Goal: Information Seeking & Learning: Check status

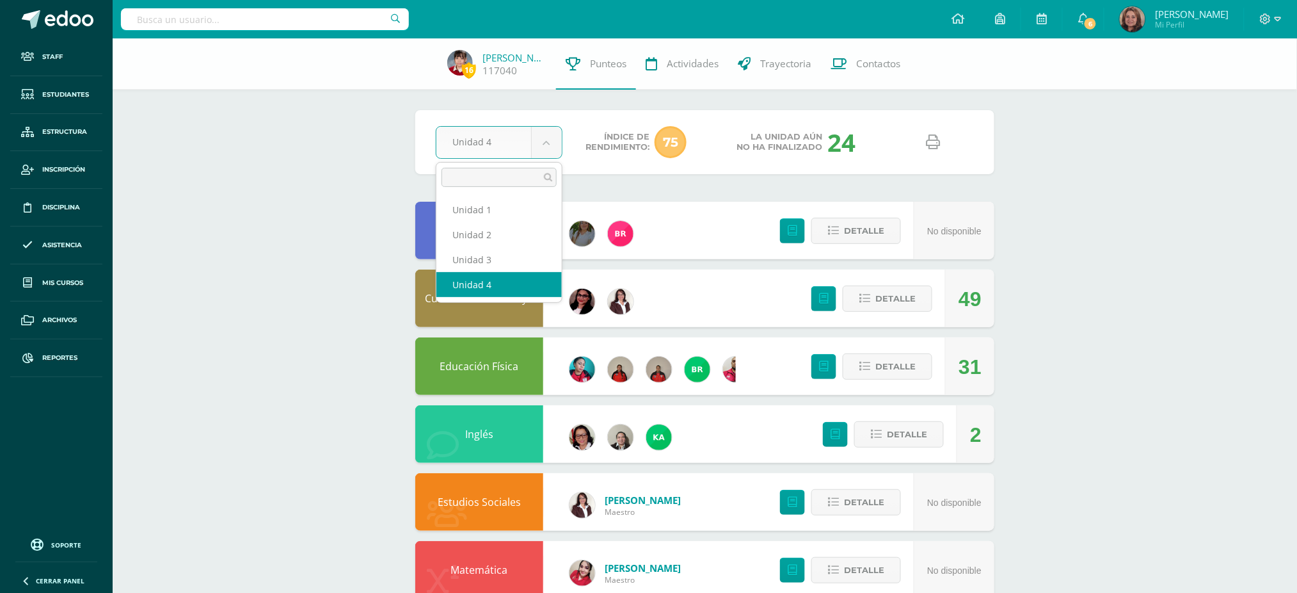
select select "Unidad 3"
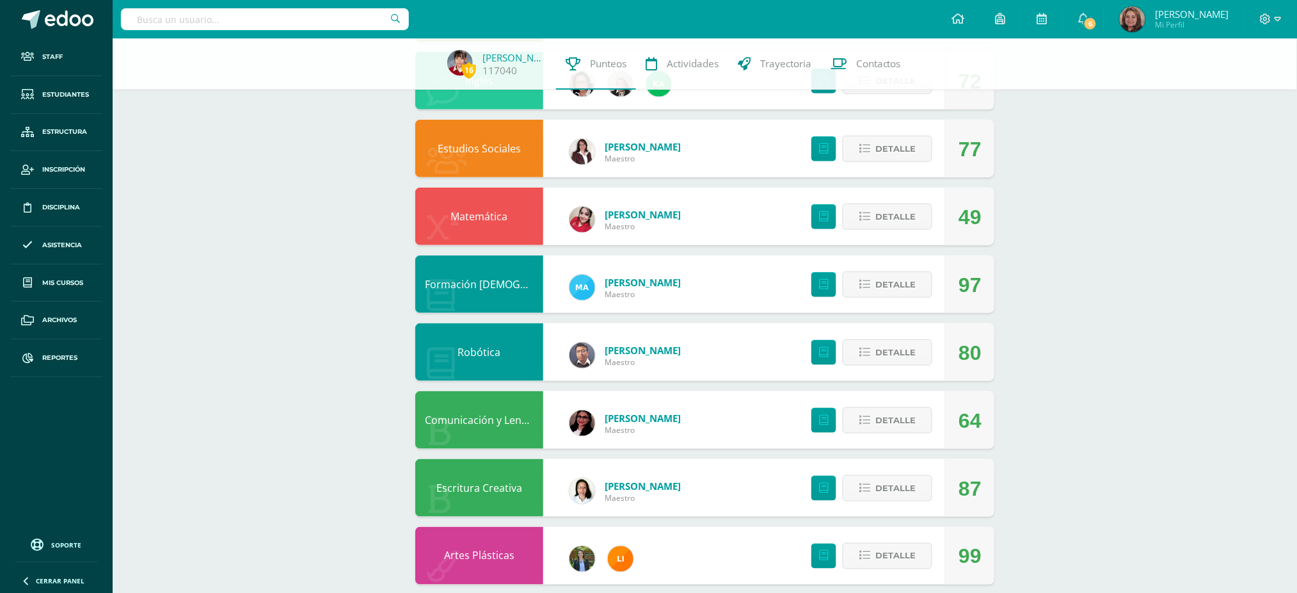
scroll to position [26, 0]
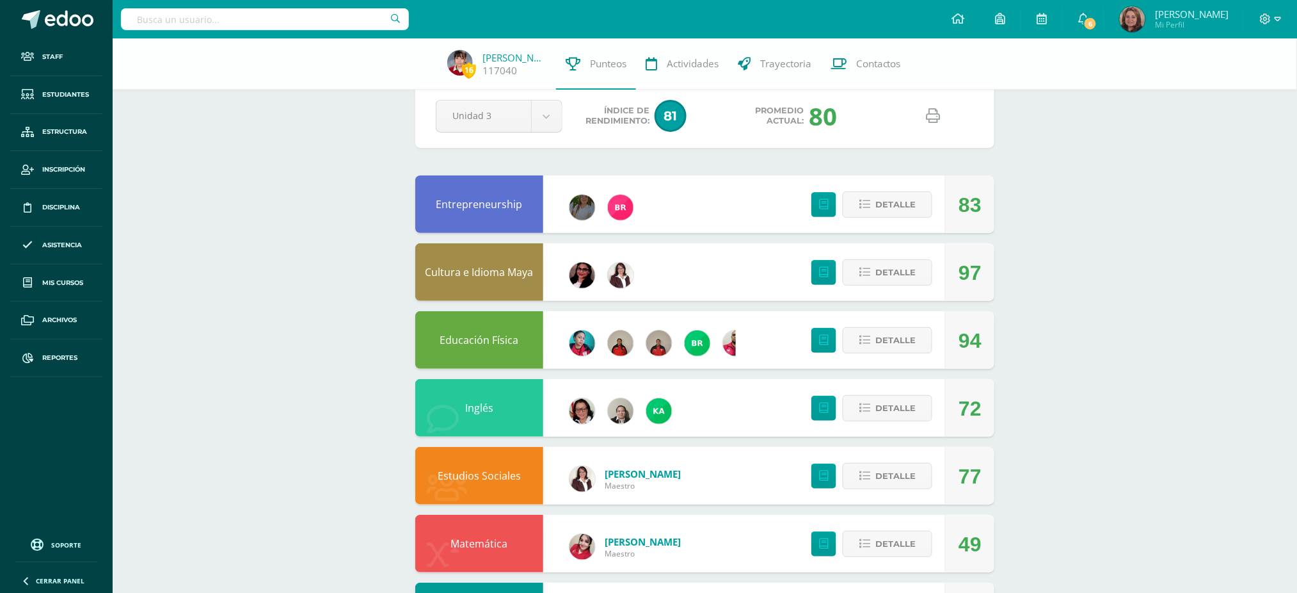
click at [235, 21] on input "text" at bounding box center [265, 19] width 288 height 22
type input "perez orellana"
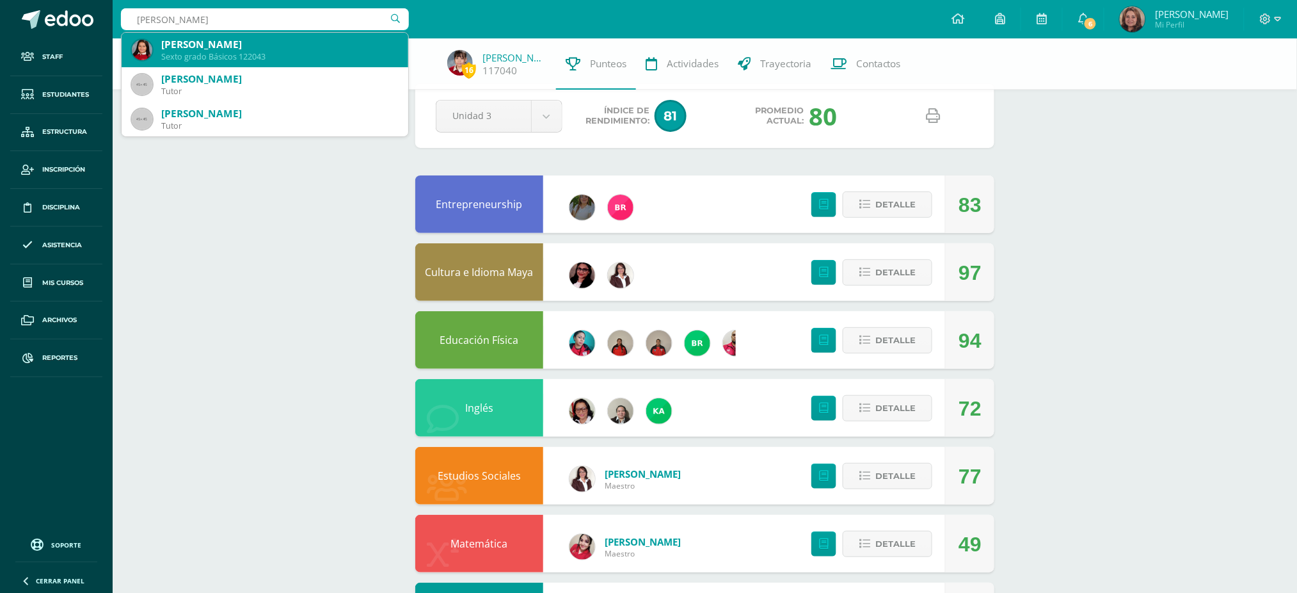
click at [234, 47] on div "María René Pérez Orellana" at bounding box center [279, 44] width 237 height 13
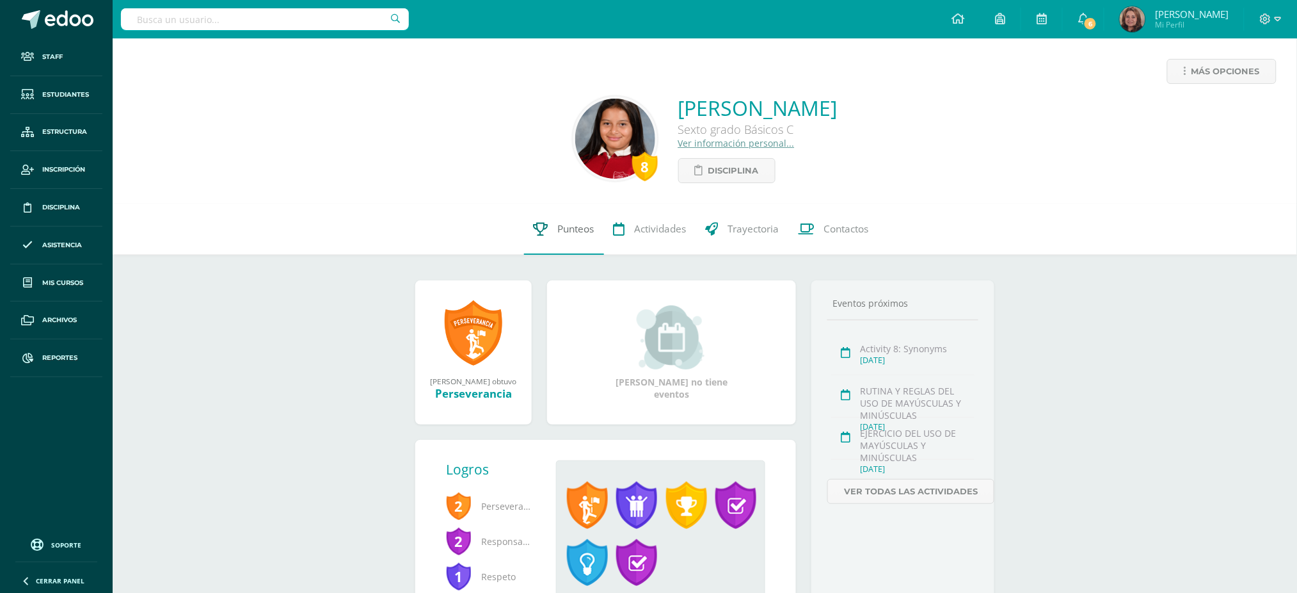
click at [586, 235] on span "Punteos" at bounding box center [576, 228] width 36 height 13
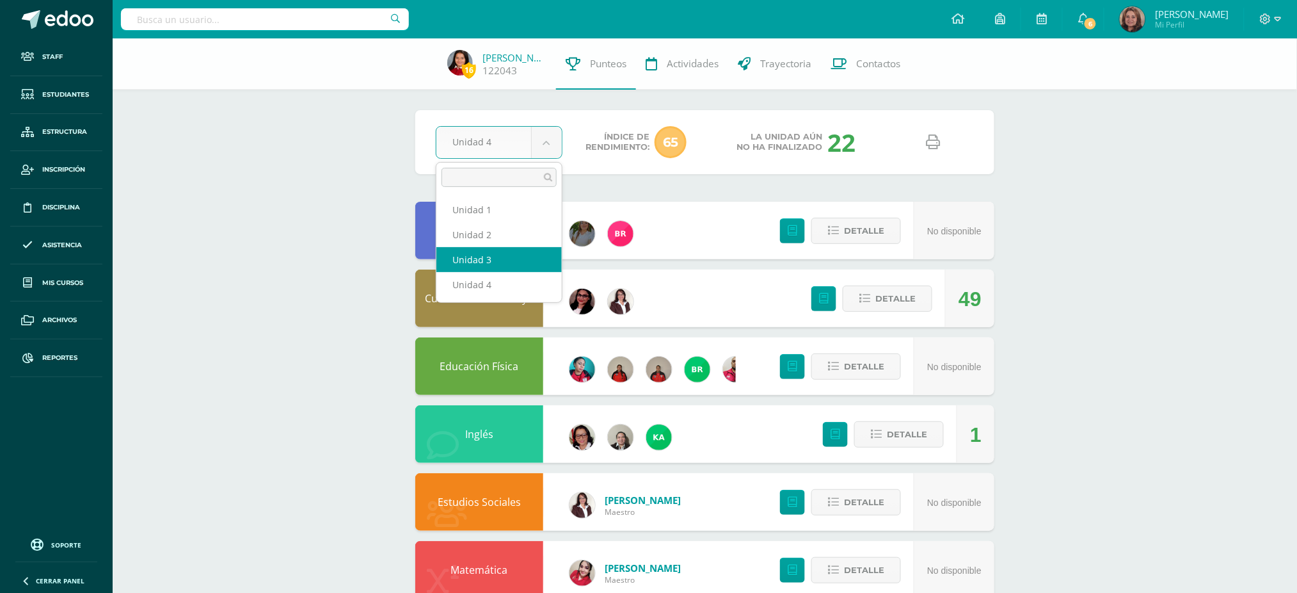
select select "Unidad 3"
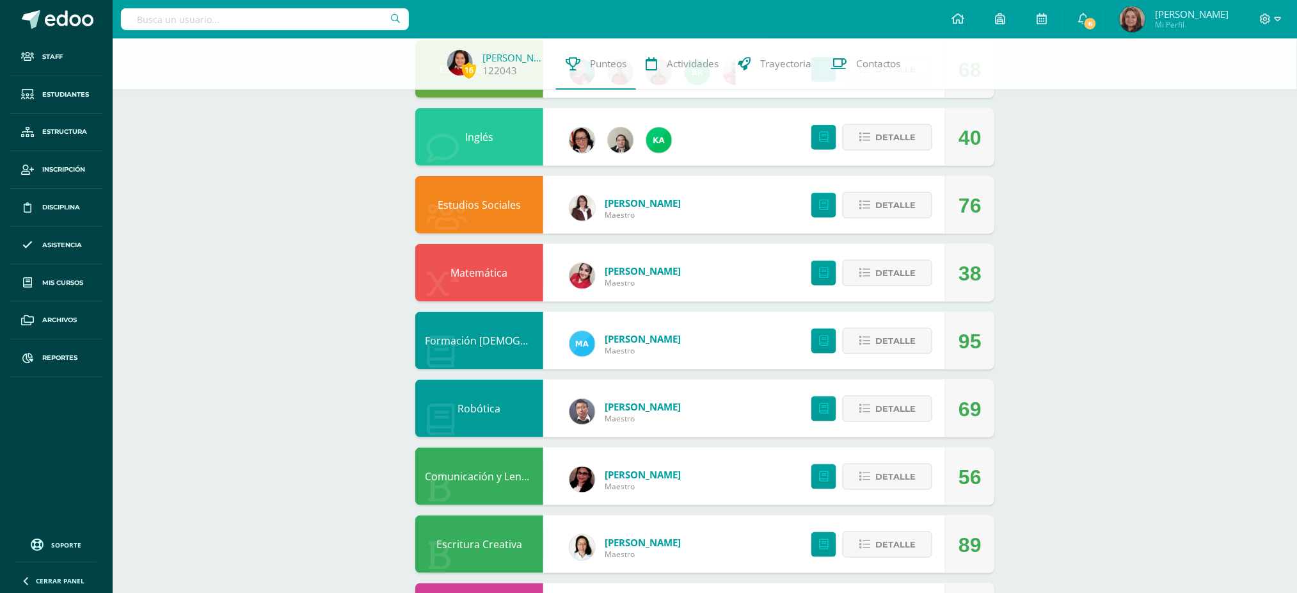
scroll to position [26, 0]
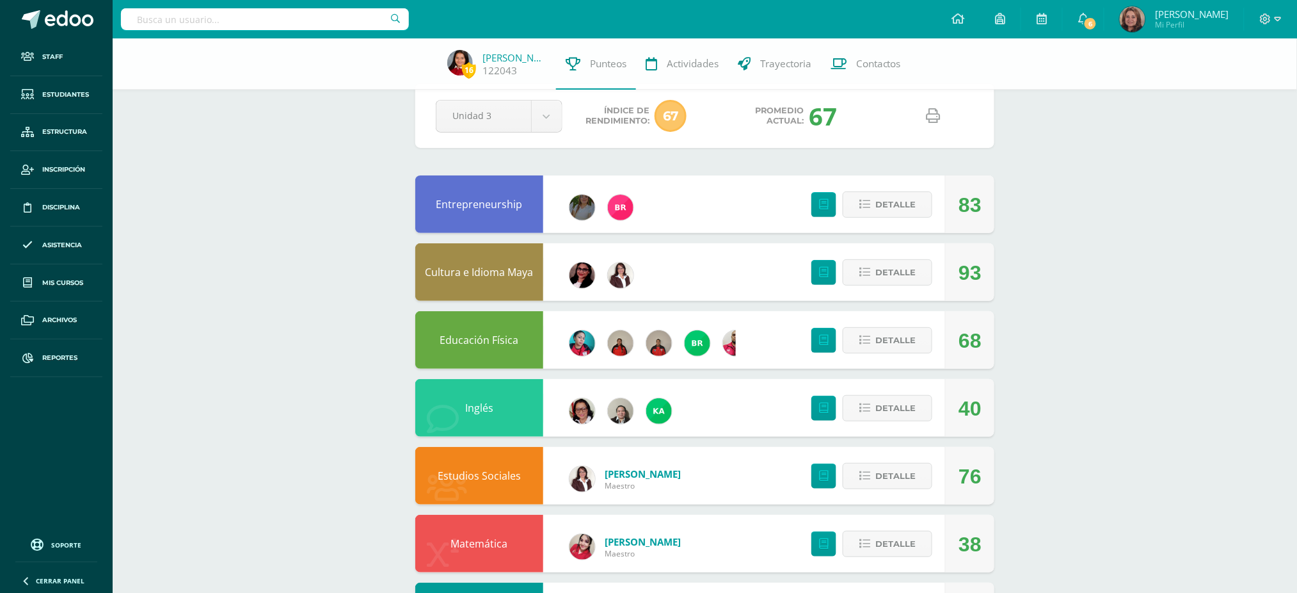
click at [202, 28] on input "text" at bounding box center [265, 19] width 288 height 22
type input "isabella bolaños"
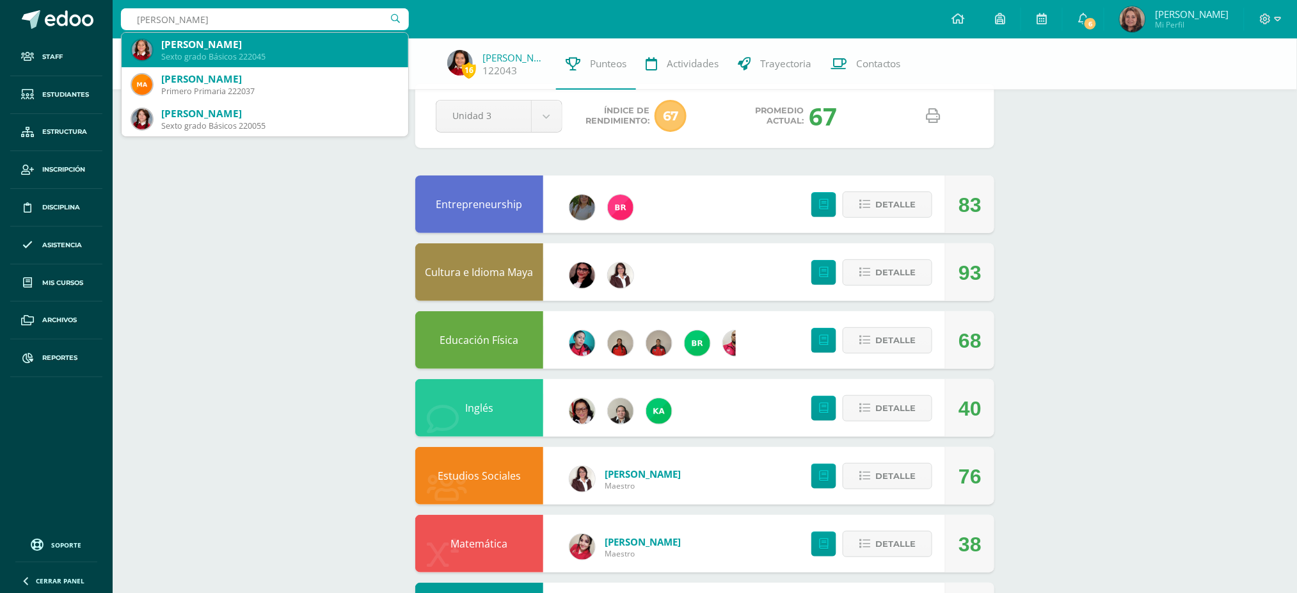
click at [202, 42] on div "Isabella Bolaños Fratta" at bounding box center [279, 44] width 237 height 13
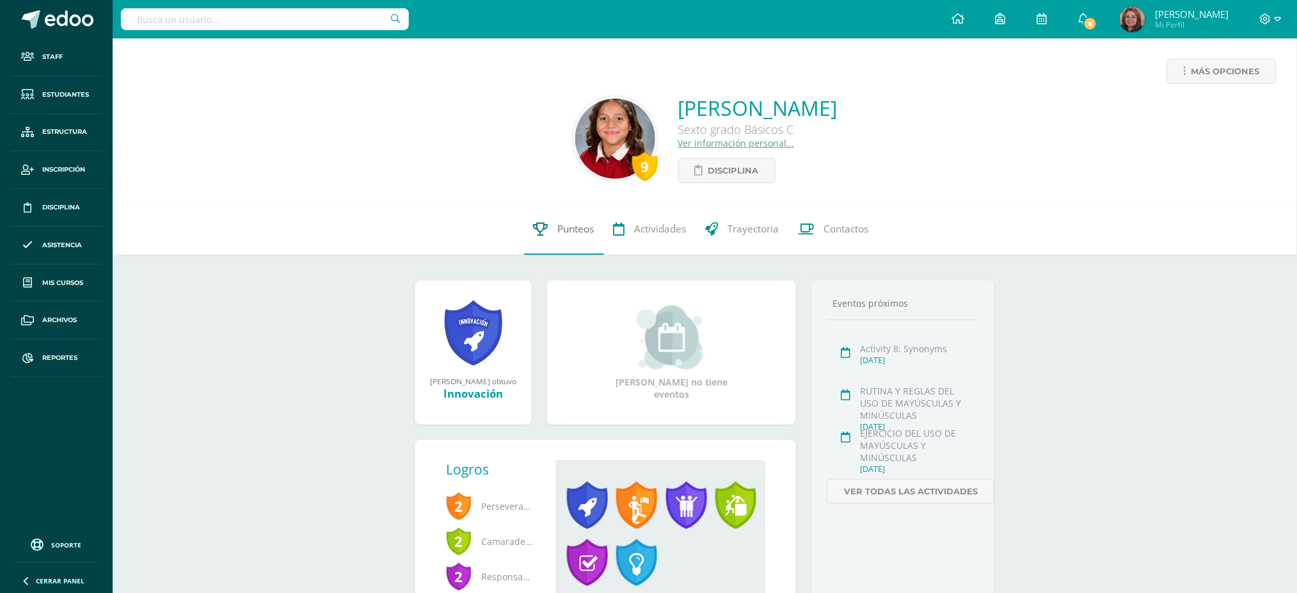
click at [580, 230] on span "Punteos" at bounding box center [576, 228] width 36 height 13
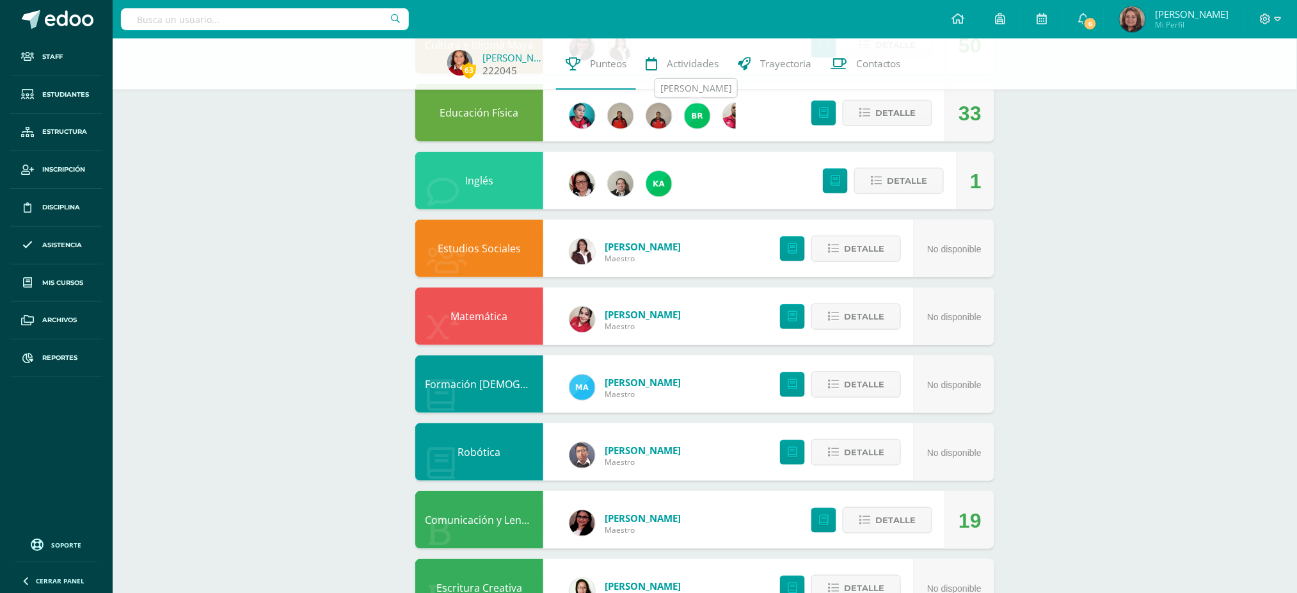
scroll to position [26, 0]
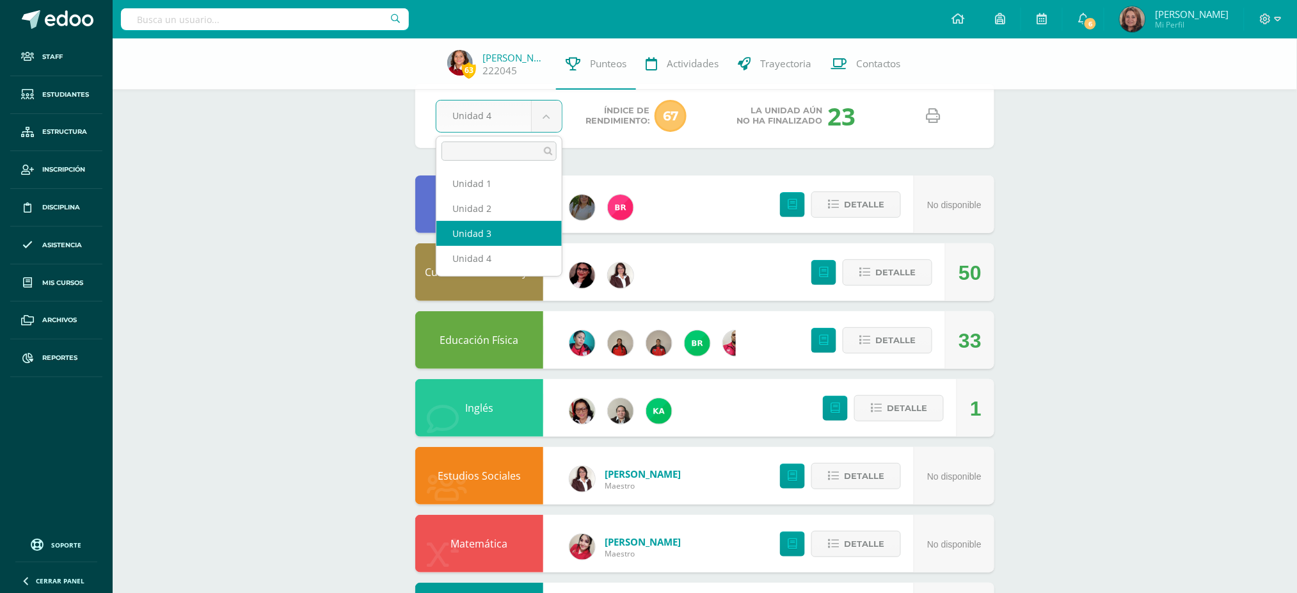
select select "Unidad 3"
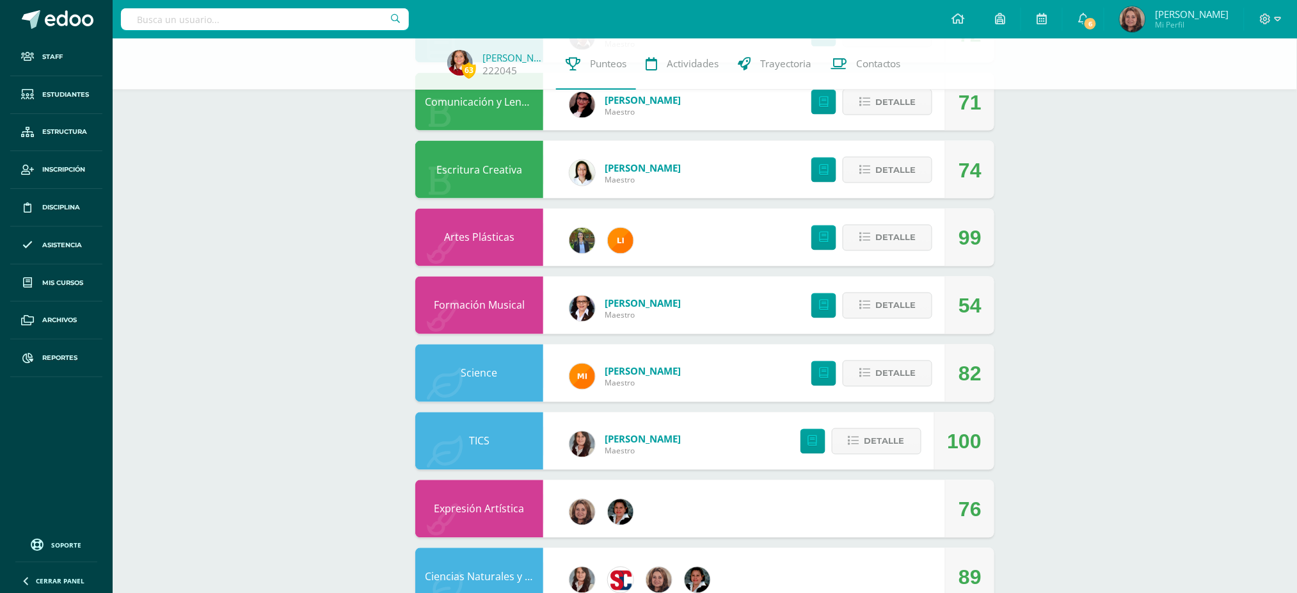
scroll to position [682, 0]
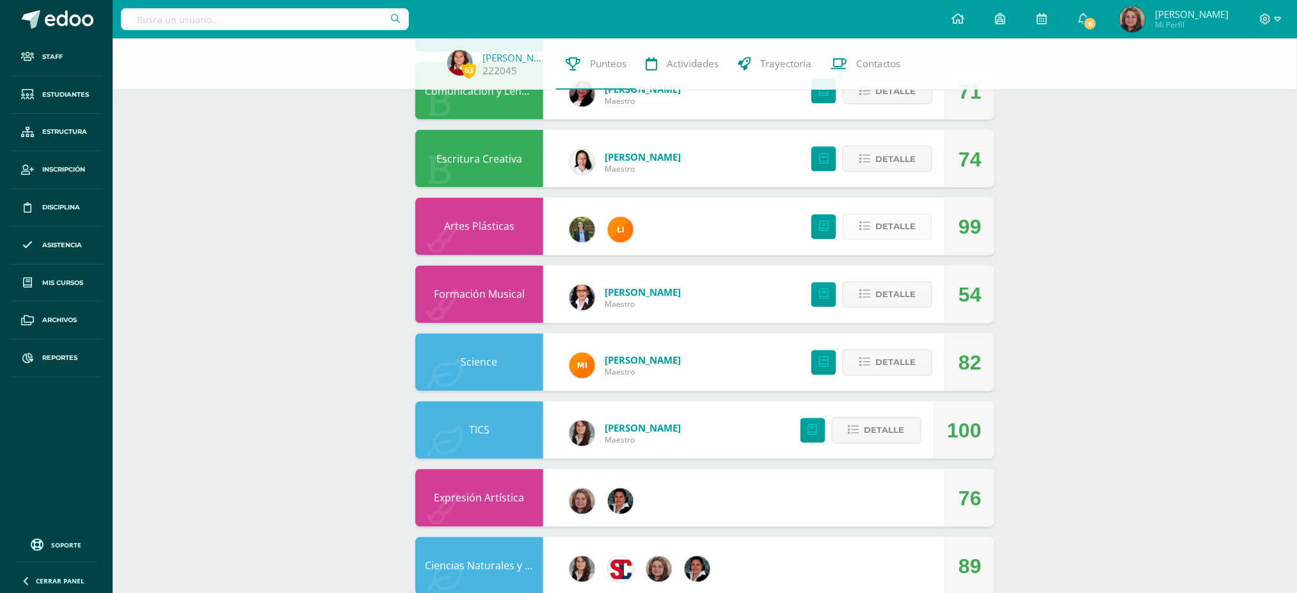
click at [881, 225] on span "Detalle" at bounding box center [895, 227] width 40 height 24
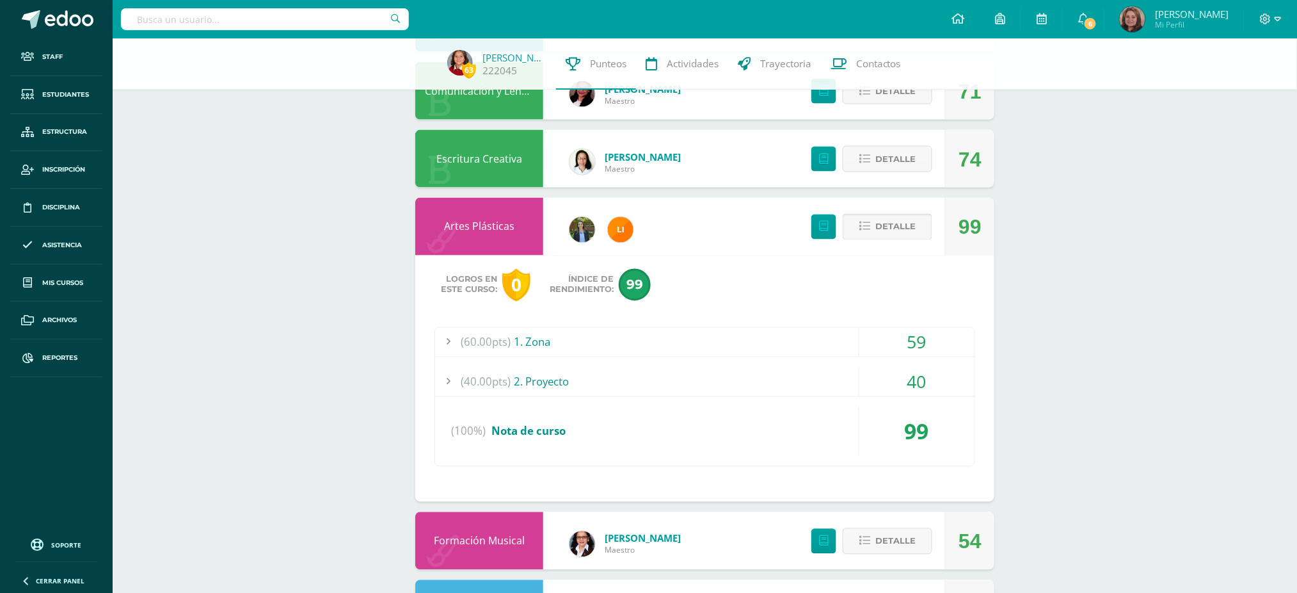
click at [872, 221] on button "Detalle" at bounding box center [888, 227] width 90 height 26
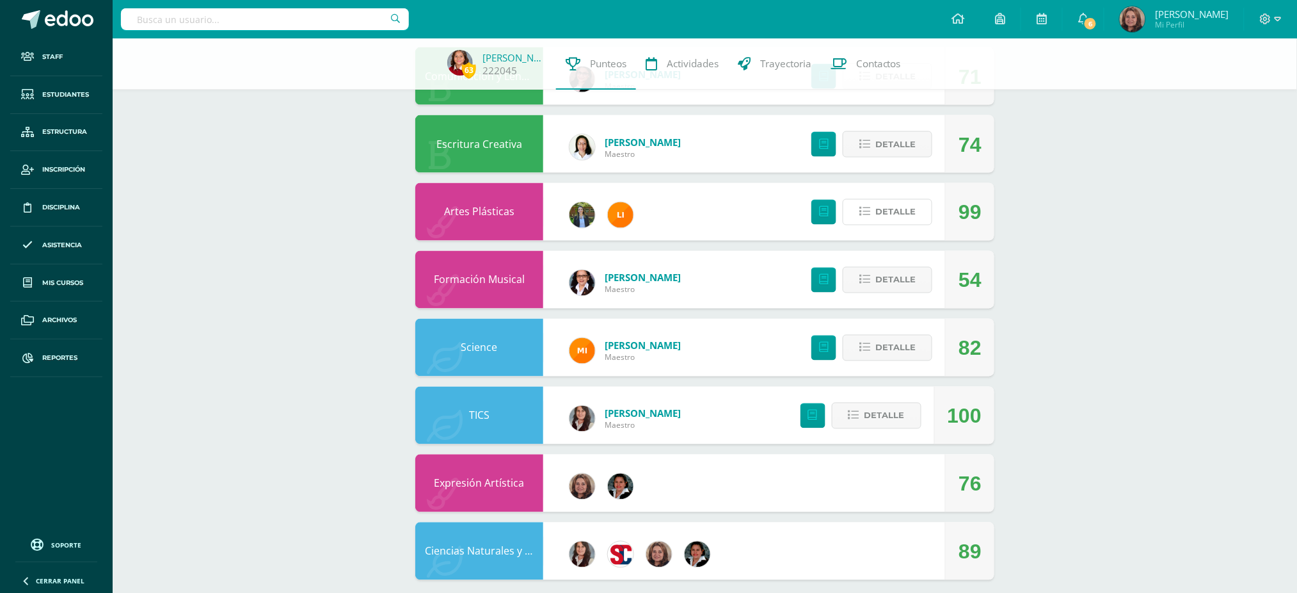
scroll to position [709, 0]
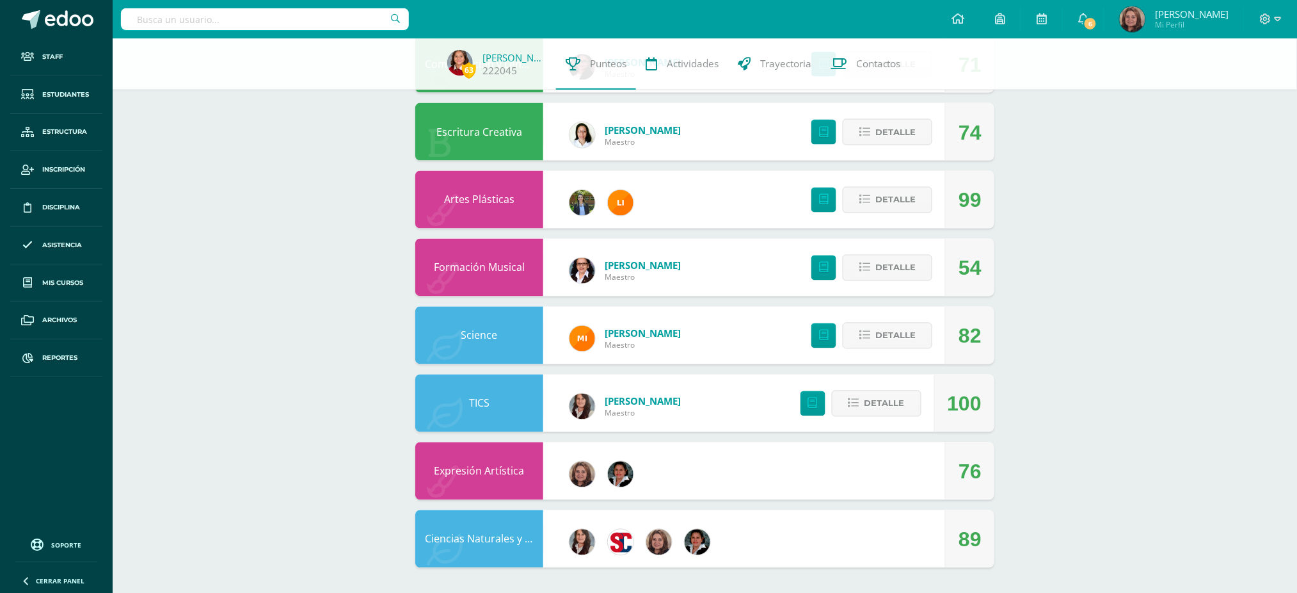
click at [294, 17] on input "text" at bounding box center [265, 19] width 288 height 22
click at [256, 15] on input "[PERSON_NAME]" at bounding box center [265, 19] width 288 height 22
type input "m"
type input "[PERSON_NAME]"
